Goal: Task Accomplishment & Management: Manage account settings

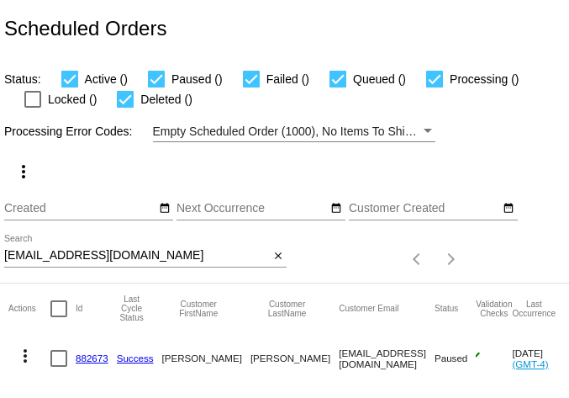
click at [83, 251] on input "[EMAIL_ADDRESS][DOMAIN_NAME]" at bounding box center [136, 255] width 265 height 13
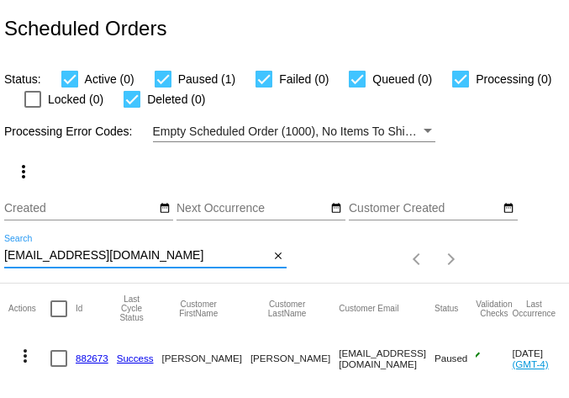
click at [83, 251] on input "[EMAIL_ADDRESS][DOMAIN_NAME]" at bounding box center [136, 255] width 265 height 13
paste input "[EMAIL_ADDRESS]"
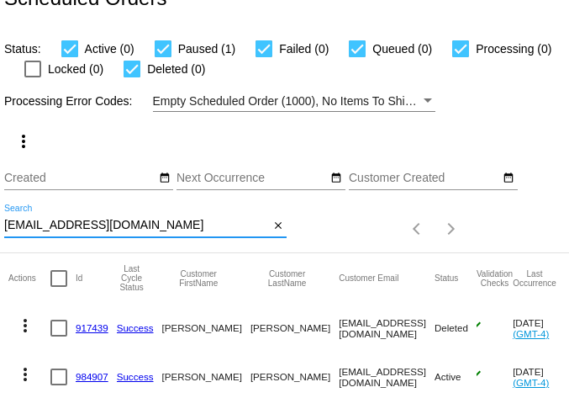
scroll to position [94, 0]
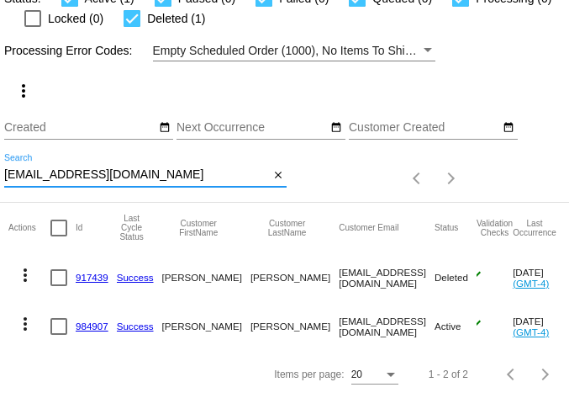
type input "[EMAIL_ADDRESS][DOMAIN_NAME]"
click at [25, 314] on mat-icon "more_vert" at bounding box center [25, 324] width 20 height 20
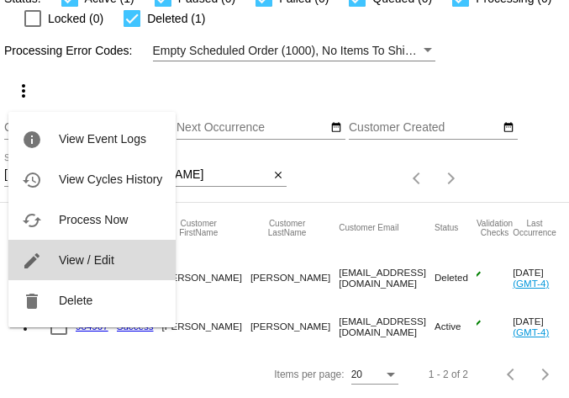
click at [64, 253] on span "View / Edit" at bounding box center [87, 259] width 56 height 13
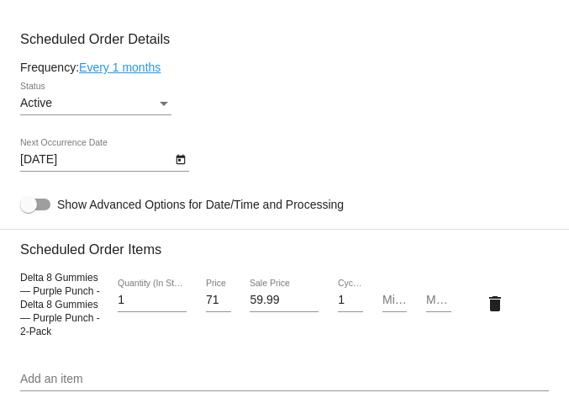
scroll to position [1086, 0]
